Goal: Information Seeking & Learning: Learn about a topic

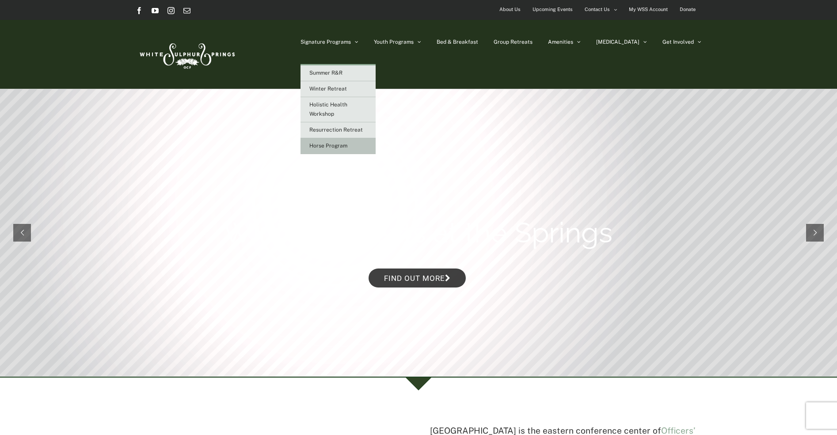
click at [347, 146] on span "Horse Program" at bounding box center [328, 146] width 38 height 6
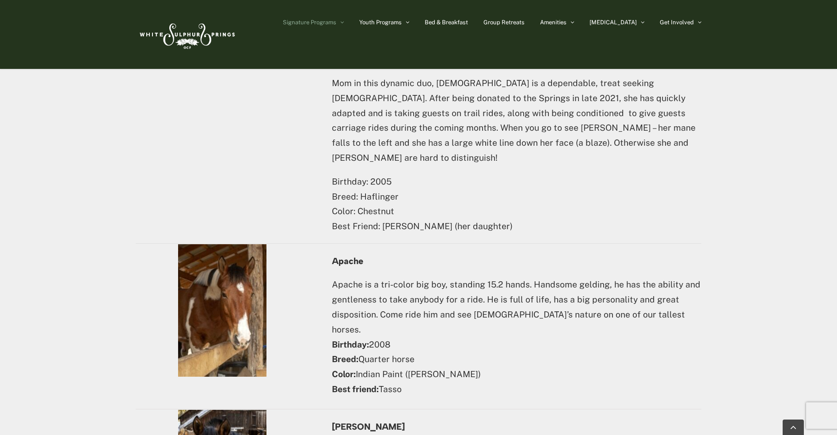
scroll to position [1901, 0]
click at [236, 316] on img at bounding box center [222, 310] width 88 height 133
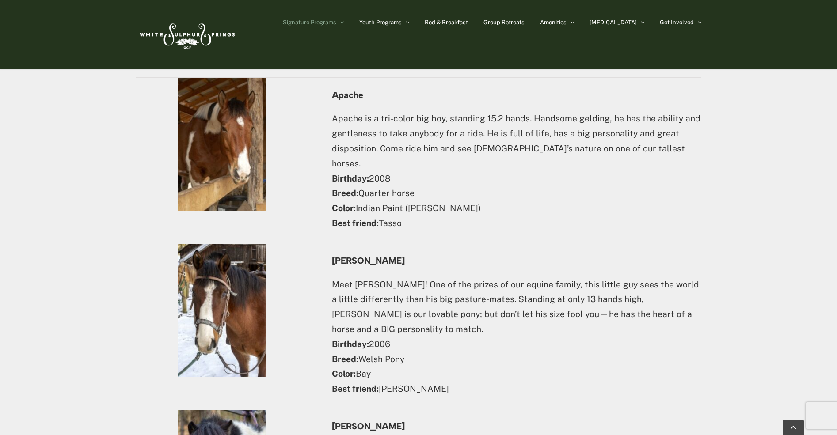
scroll to position [2078, 0]
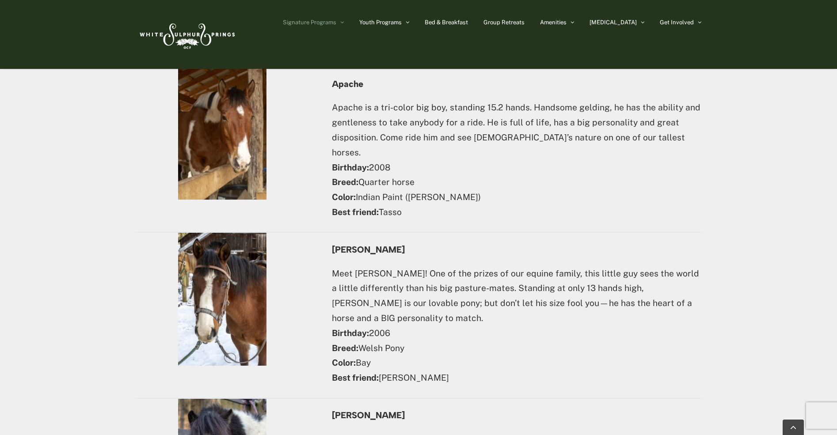
click at [226, 291] on img at bounding box center [222, 299] width 88 height 133
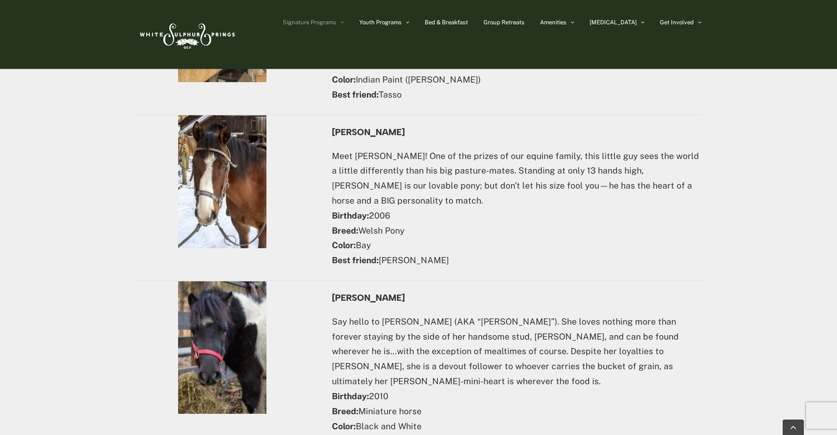
scroll to position [2210, 0]
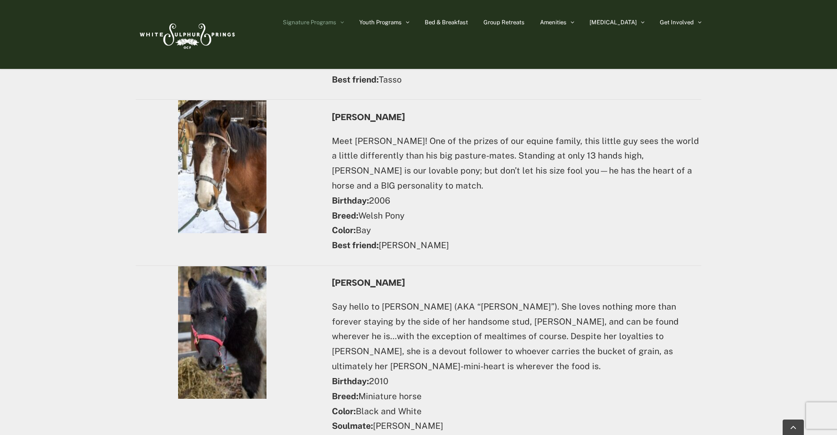
click at [240, 322] on img at bounding box center [222, 333] width 88 height 133
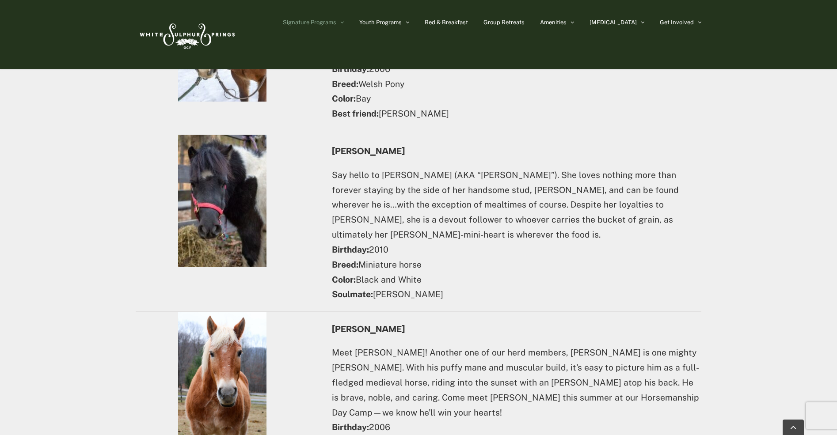
scroll to position [2343, 0]
click at [244, 350] on img at bounding box center [222, 378] width 88 height 133
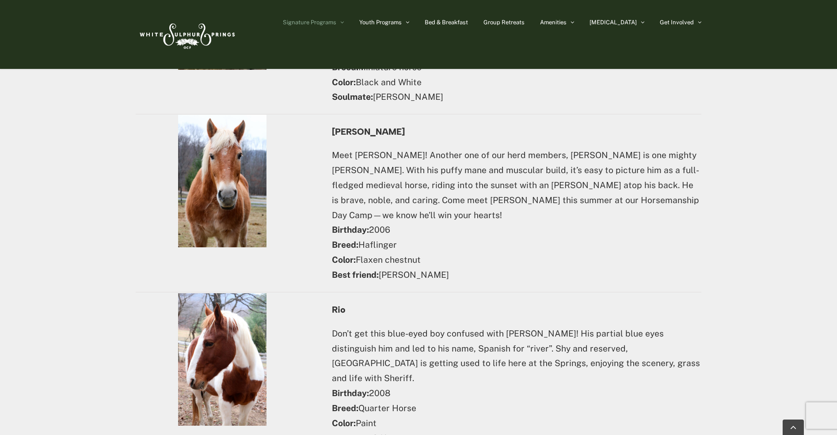
scroll to position [2564, 0]
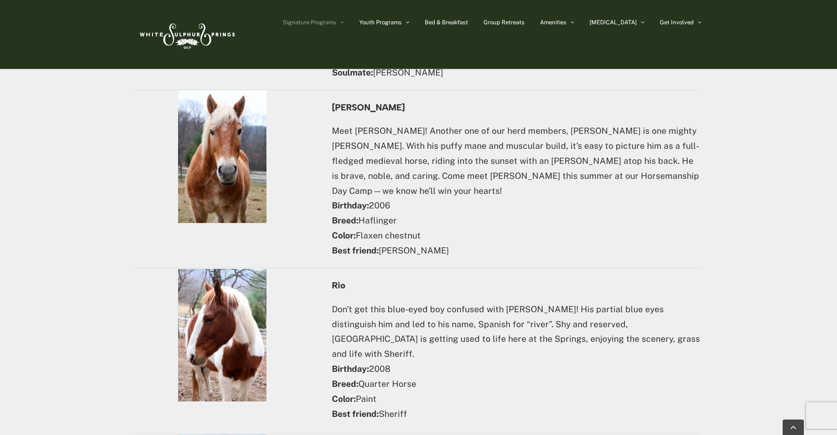
click at [220, 294] on img at bounding box center [222, 335] width 88 height 133
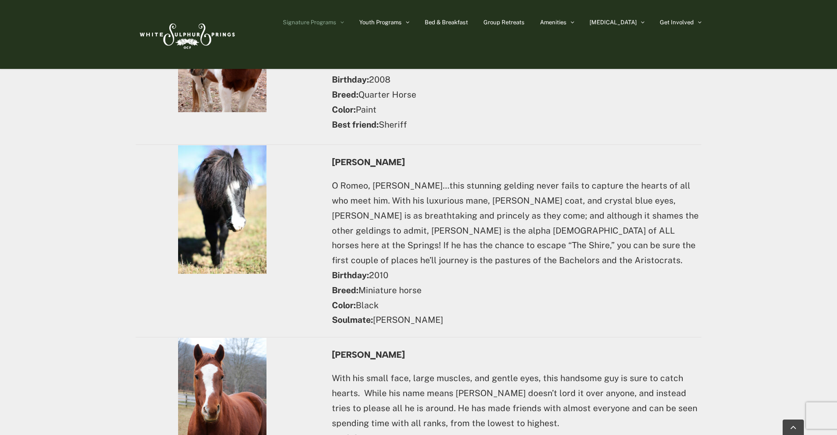
scroll to position [2873, 0]
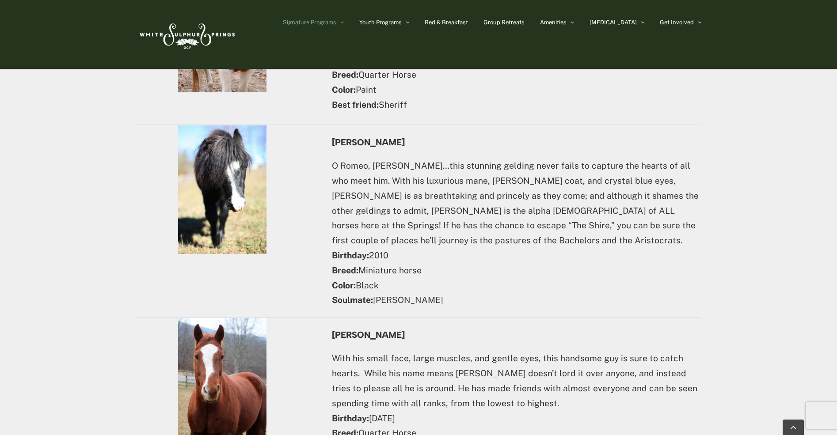
click at [214, 318] on img at bounding box center [222, 384] width 88 height 133
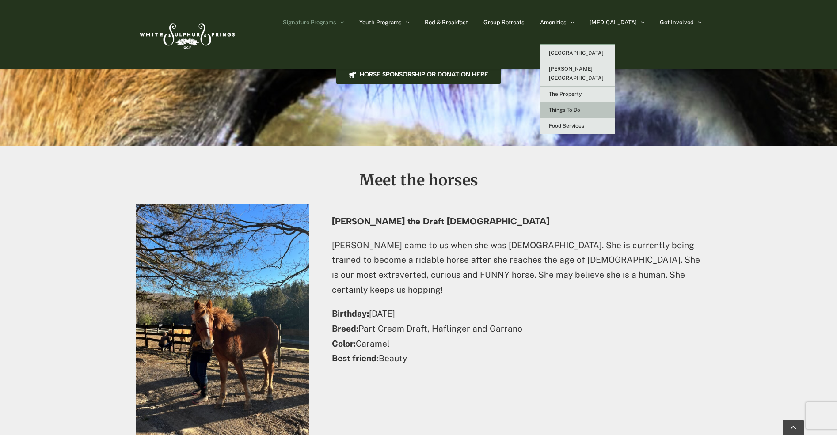
scroll to position [1282, 0]
